Goal: Transaction & Acquisition: Purchase product/service

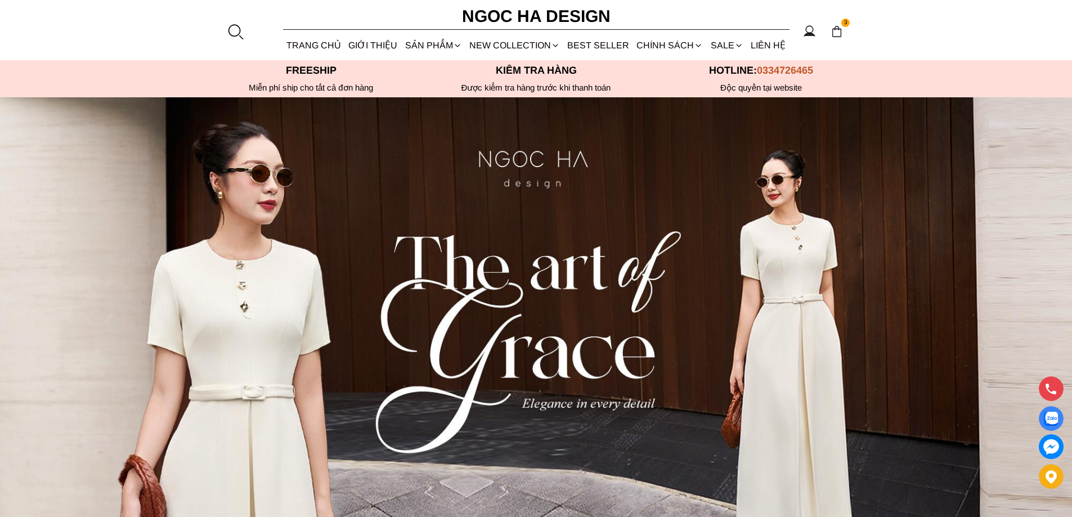
click at [835, 28] on img at bounding box center [837, 31] width 12 height 12
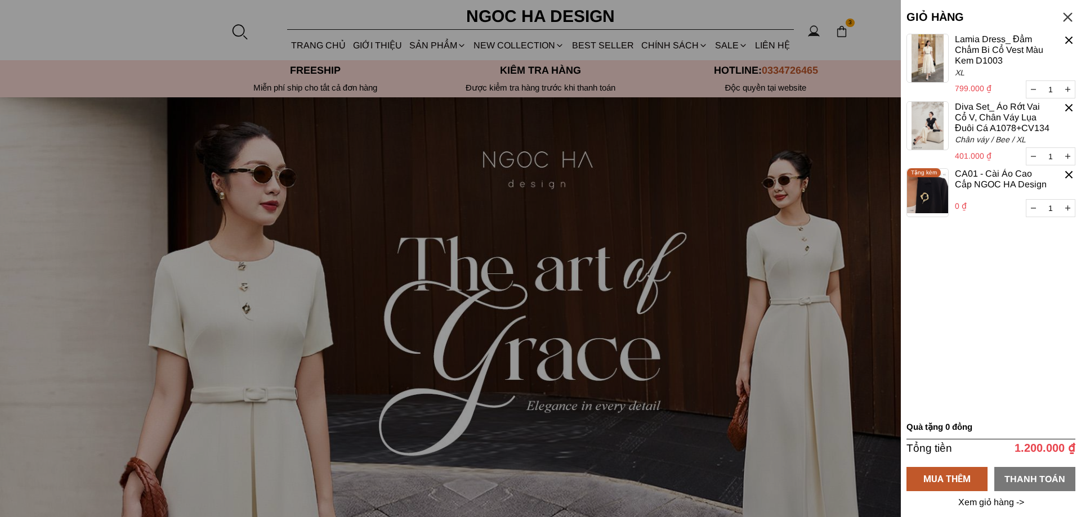
click at [1034, 482] on div "THANH TOÁN" at bounding box center [1034, 479] width 81 height 14
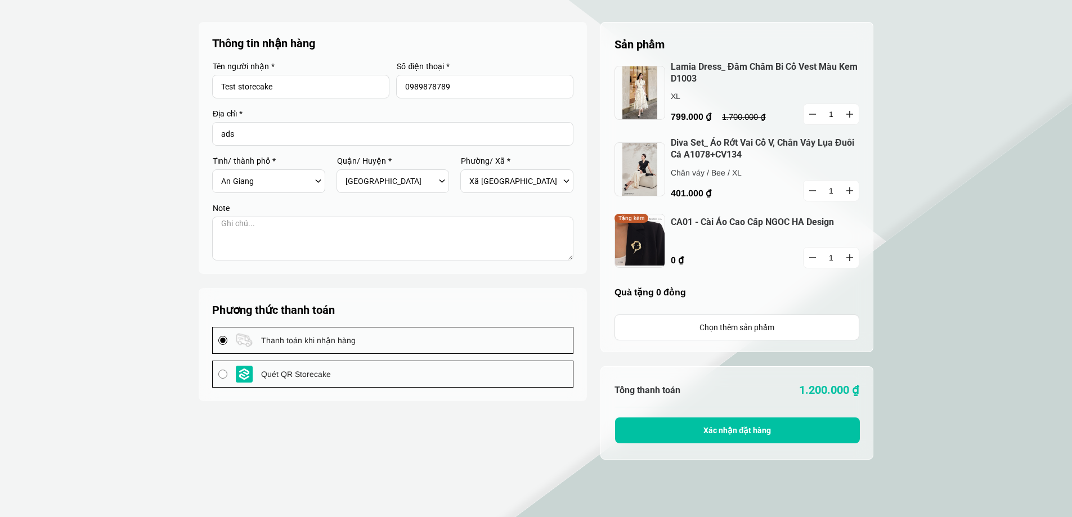
select select "805"
select select "80519"
select select "8051909"
select select "805"
select select "80519"
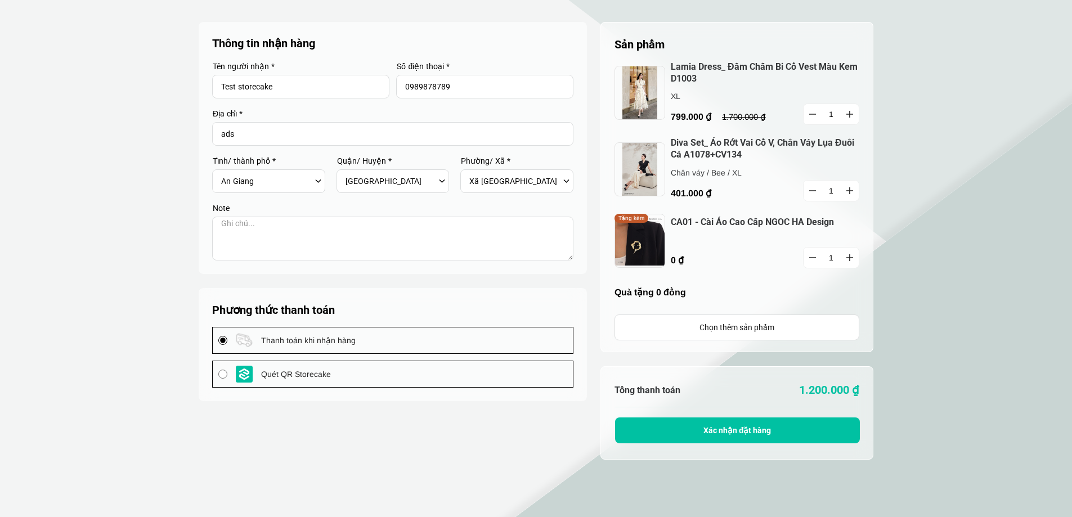
select select "8051909"
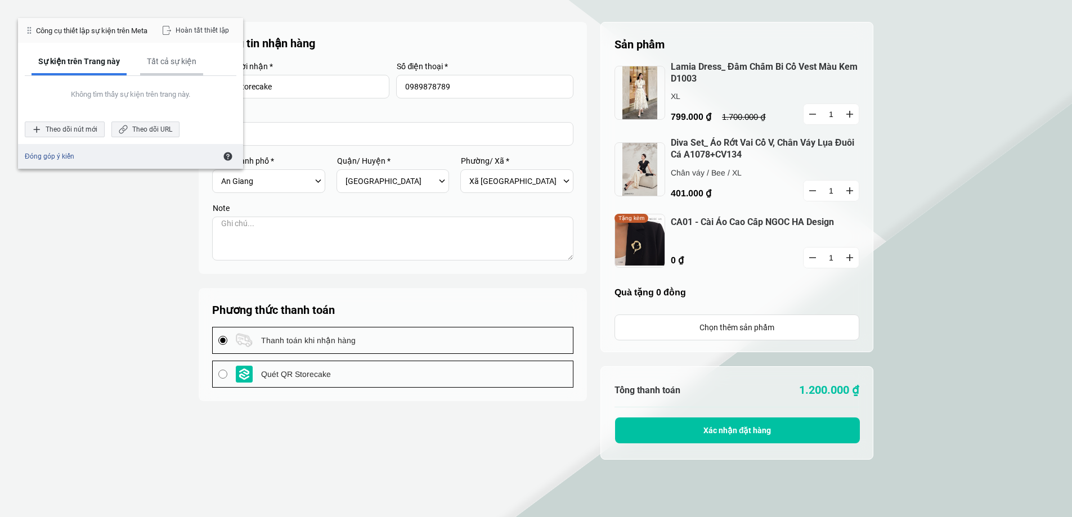
click at [177, 65] on div "Tất cả sự kiện" at bounding box center [172, 61] width 50 height 10
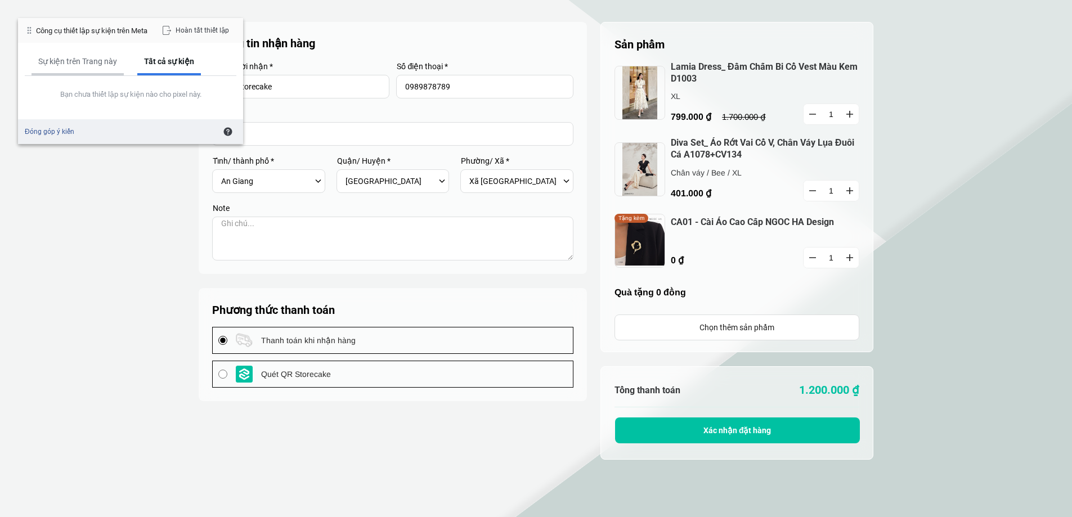
click at [64, 71] on div "Sự kiện trên Trang này" at bounding box center [78, 63] width 92 height 26
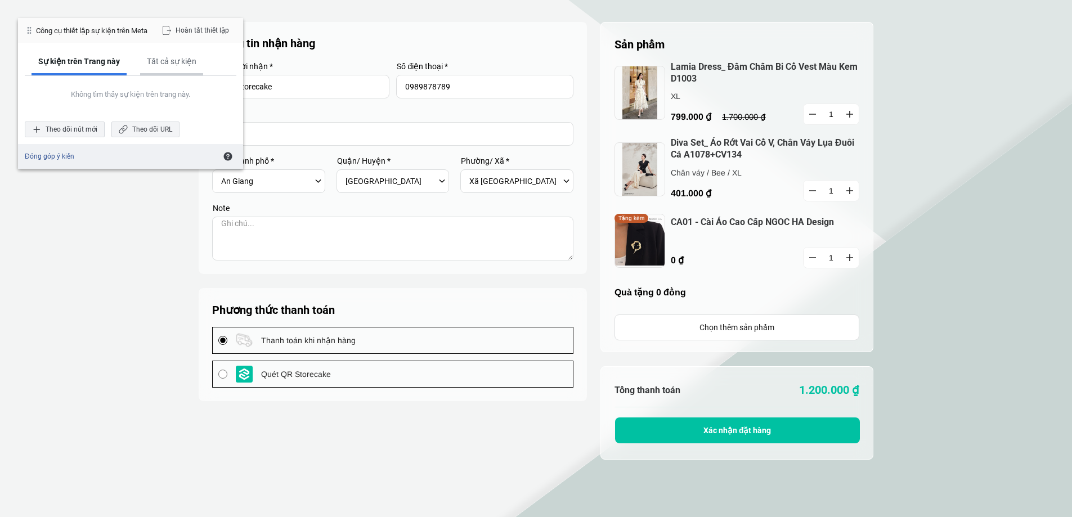
click at [169, 61] on div "Tất cả sự kiện" at bounding box center [172, 61] width 50 height 10
